Goal: Task Accomplishment & Management: Manage account settings

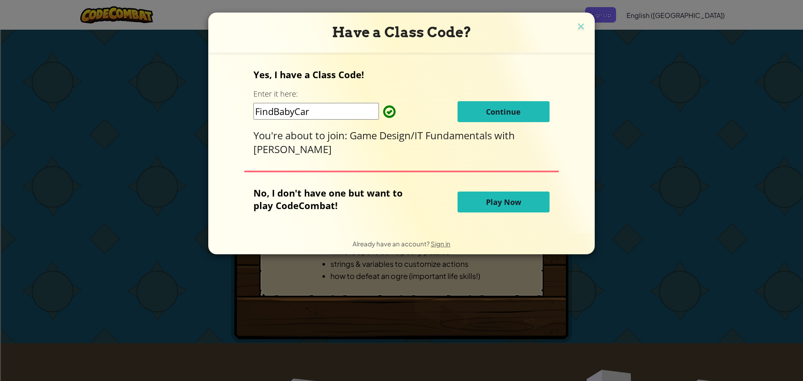
click at [478, 113] on button "Continue" at bounding box center [503, 111] width 92 height 21
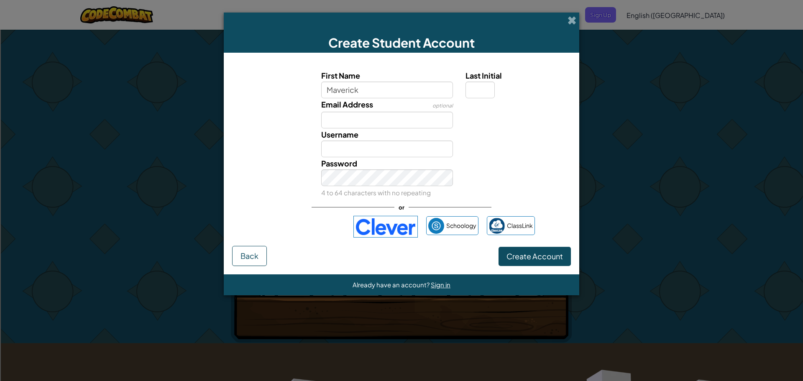
type input "Maverick"
click at [475, 90] on input "Last Initial" at bounding box center [479, 90] width 29 height 17
type input "M"
type input "MaverickM"
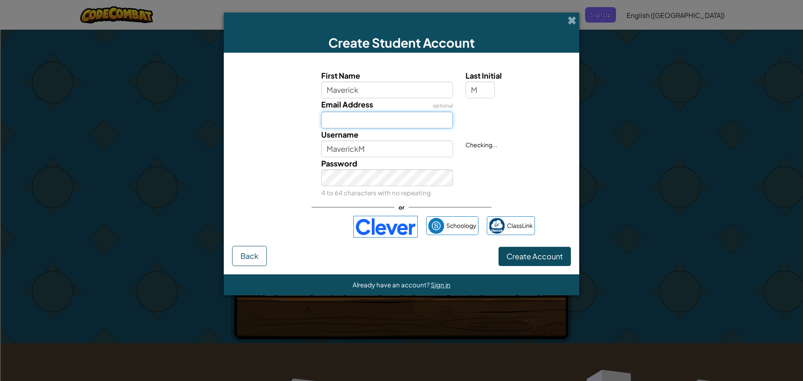
click at [386, 116] on input "Email Address" at bounding box center [387, 120] width 132 height 17
type input "[EMAIL_ADDRESS][DOMAIN_NAME]"
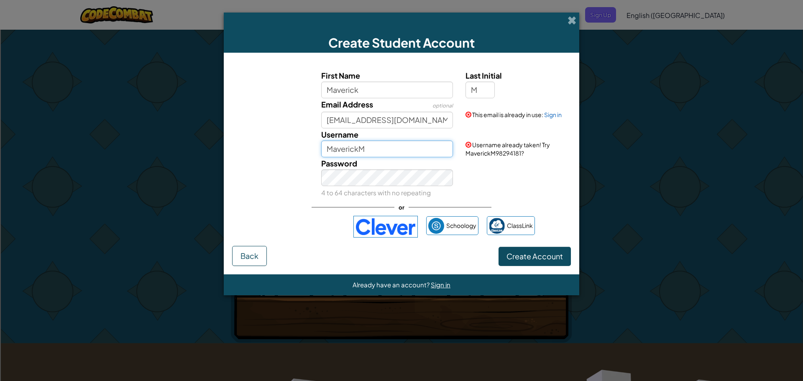
click at [377, 153] on input "MaverickM" at bounding box center [387, 148] width 132 height 17
type input "M"
type input "The_Maverator"
click at [557, 112] on link "Sign in" at bounding box center [553, 115] width 18 height 8
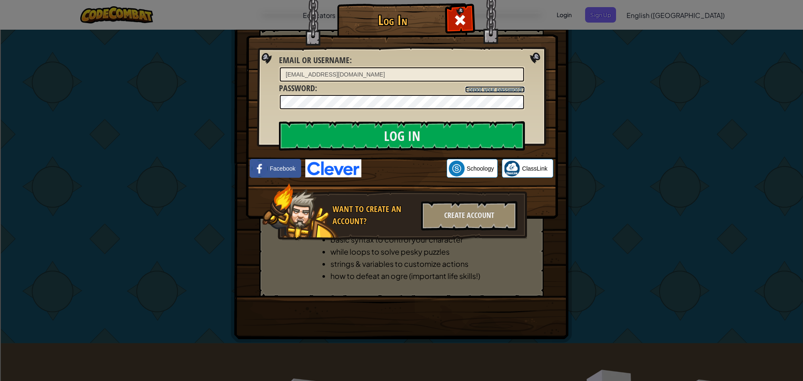
click at [487, 91] on link "Forgot your password?" at bounding box center [495, 89] width 60 height 7
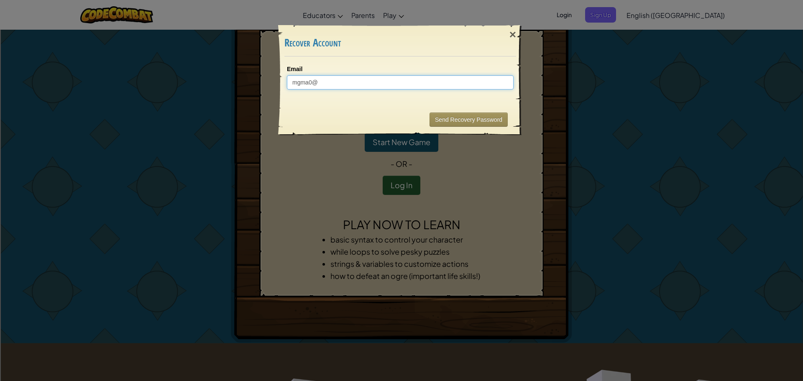
type input "mgma0@"
click at [367, 78] on input "mgma0@" at bounding box center [400, 82] width 227 height 14
